Goal: Find specific page/section: Find specific page/section

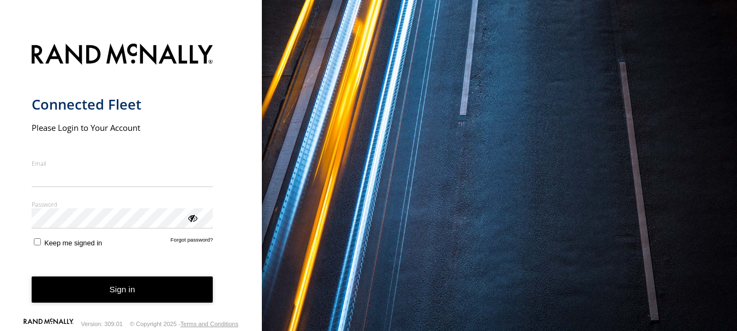
type input "**********"
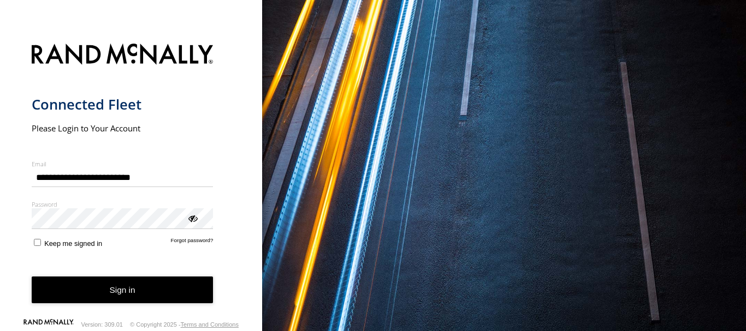
click at [108, 293] on button "Sign in" at bounding box center [123, 290] width 182 height 27
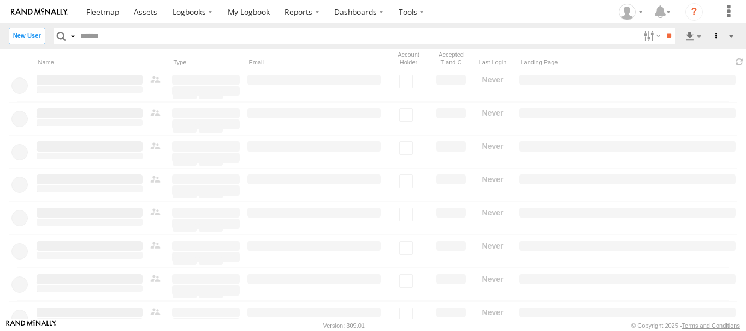
click at [132, 38] on input "text" at bounding box center [357, 36] width 562 height 16
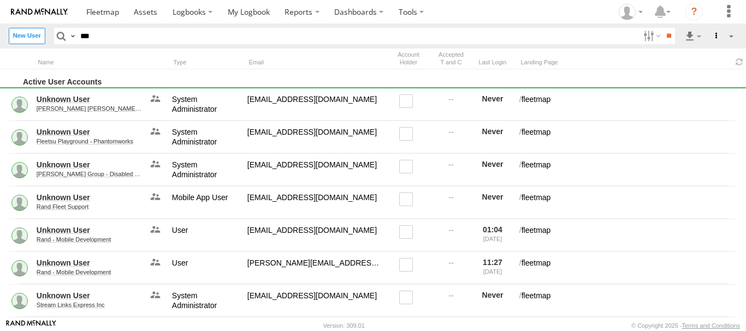
type input "****"
